Goal: Information Seeking & Learning: Learn about a topic

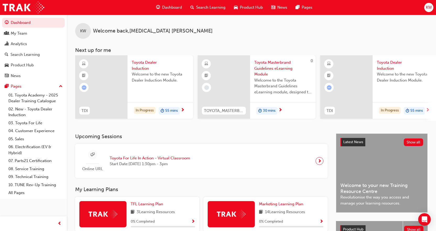
click at [183, 111] on span "next-icon" at bounding box center [183, 110] width 4 height 5
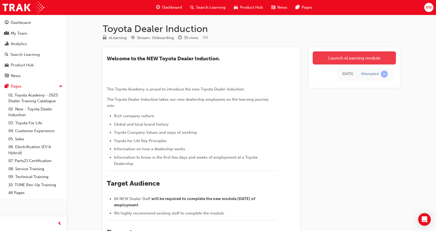
click at [359, 54] on link "Launch eLearning module" at bounding box center [354, 57] width 83 height 13
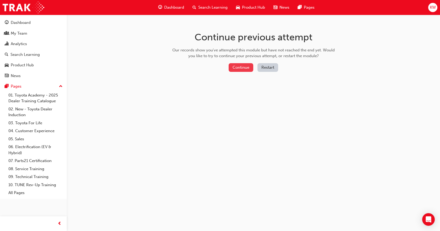
click at [246, 70] on button "Continue" at bounding box center [241, 67] width 25 height 9
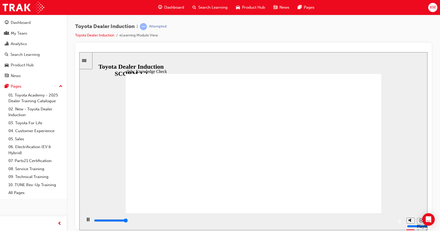
type input "5000"
checkbox input "true"
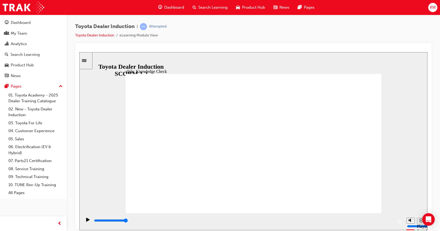
checkbox input "true"
drag, startPoint x: 211, startPoint y: 194, endPoint x: 248, endPoint y: 170, distance: 43.8
checkbox input "true"
type input "4800"
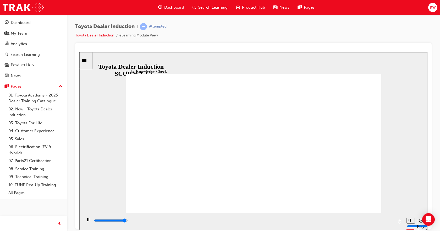
radio input "true"
type input "5000"
checkbox input "true"
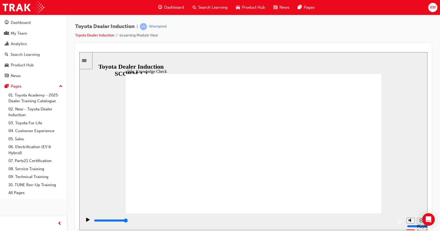
checkbox input "true"
type input "4400"
checkbox input "true"
type input "5000"
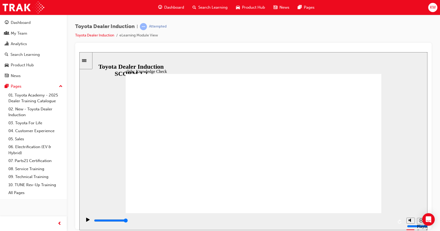
checkbox input "true"
click at [86, 62] on icon "Sidebar Toggle" at bounding box center [84, 60] width 4 height 3
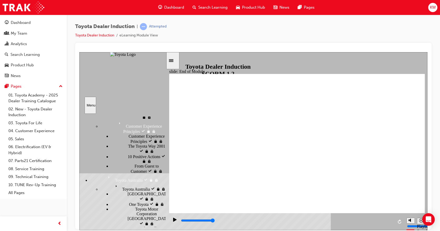
scroll to position [186, 0]
click at [123, 182] on div "Toyota Australia Toyota [GEOGRAPHIC_DATA]" at bounding box center [132, 186] width 65 height 9
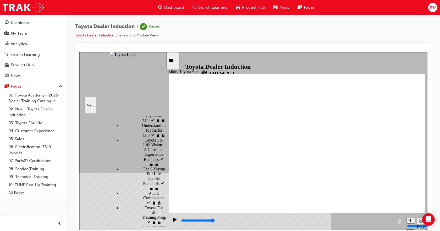
scroll to position [660, 0]
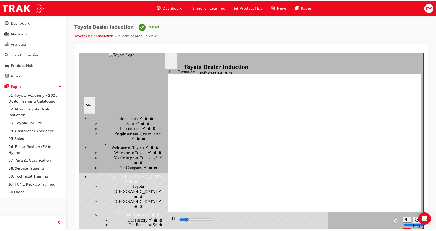
scroll to position [0, 0]
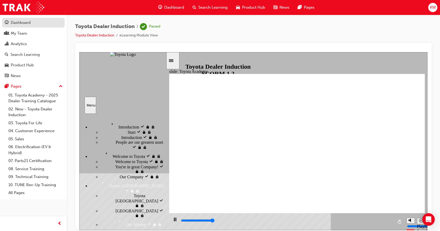
type input "9900"
click at [22, 24] on div "Dashboard" at bounding box center [21, 23] width 20 height 6
